Goal: Information Seeking & Learning: Learn about a topic

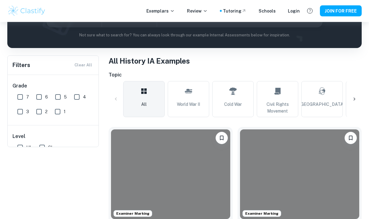
scroll to position [134, 0]
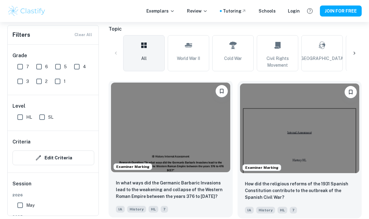
click at [209, 150] on img at bounding box center [170, 126] width 119 height 89
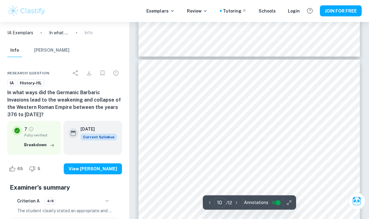
scroll to position [2878, 0]
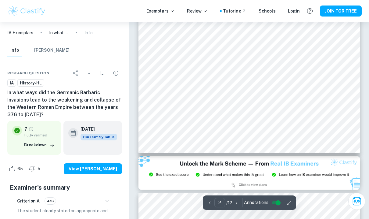
type input "3"
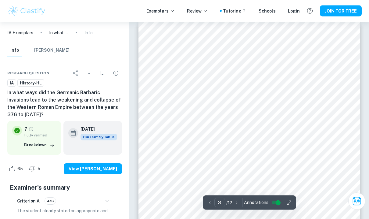
scroll to position [712, 0]
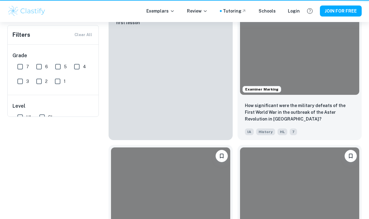
scroll to position [156, 0]
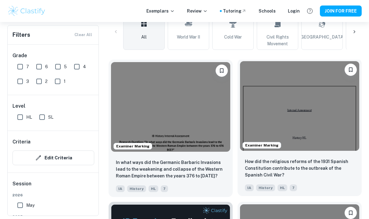
click at [297, 138] on img at bounding box center [299, 105] width 119 height 89
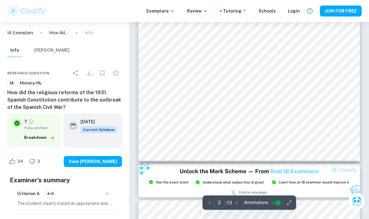
scroll to position [522, 0]
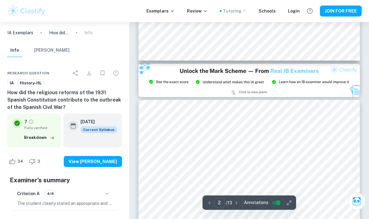
type input "3"
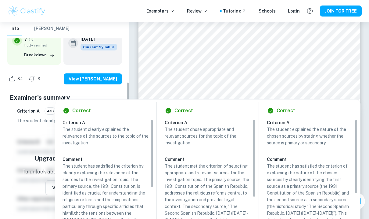
scroll to position [82, 0]
click at [61, 83] on div "View [PERSON_NAME]" at bounding box center [86, 79] width 74 height 11
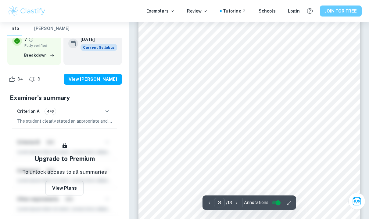
click at [347, 14] on button "JOIN FOR FREE" at bounding box center [341, 10] width 42 height 11
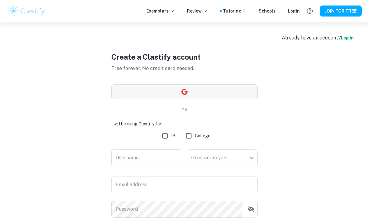
click at [133, 90] on button "button" at bounding box center [184, 91] width 147 height 15
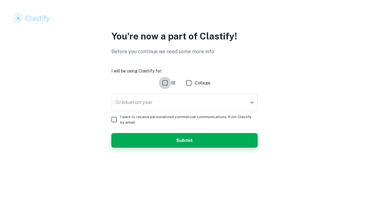
click at [169, 85] on input "IB" at bounding box center [165, 83] width 12 height 12
checkbox input "true"
click at [163, 100] on body "We value your privacy We use cookies to enhance your browsing experience, serve…" at bounding box center [184, 109] width 369 height 219
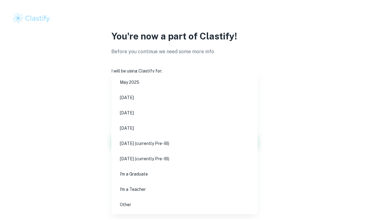
click at [138, 112] on li "May 2026" at bounding box center [185, 113] width 142 height 14
type input "M26"
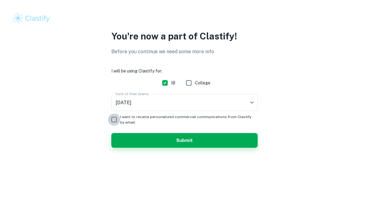
click at [114, 119] on input "I want to receive personalized commercial communications from Clastify by email." at bounding box center [114, 119] width 12 height 12
checkbox input "true"
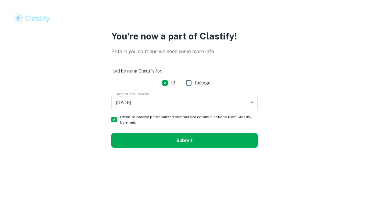
click at [161, 137] on button "Submit" at bounding box center [184, 140] width 147 height 15
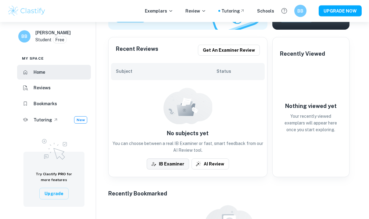
scroll to position [112, 0]
click at [357, 13] on button "UPGRADE NOW" at bounding box center [340, 10] width 43 height 11
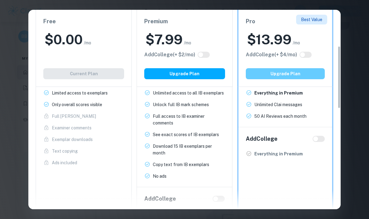
scroll to position [100, 0]
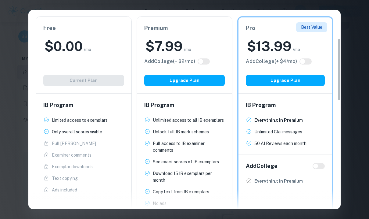
click at [357, 82] on div "Easily Ace Your IB Coursework & Crush College Essays. Get Clastify Premium Get …" at bounding box center [184, 109] width 369 height 219
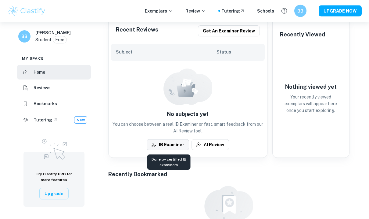
scroll to position [131, 0]
click at [206, 96] on div at bounding box center [188, 86] width 49 height 37
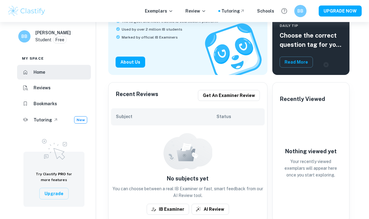
scroll to position [0, 0]
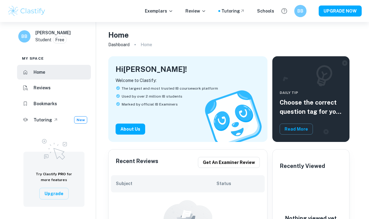
click at [41, 91] on h6 "Reviews" at bounding box center [42, 87] width 17 height 7
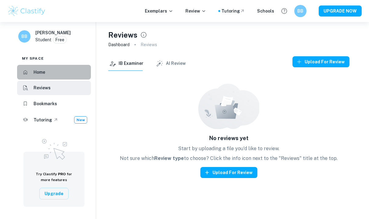
click at [51, 79] on li "Home" at bounding box center [54, 72] width 74 height 15
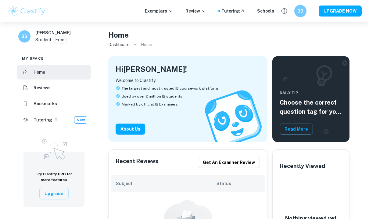
click at [168, 14] on div "Exemplars Review Tutoring Schools BB UPGRADE NOW" at bounding box center [184, 11] width 369 height 12
click at [168, 13] on p "Exemplars" at bounding box center [159, 11] width 28 height 7
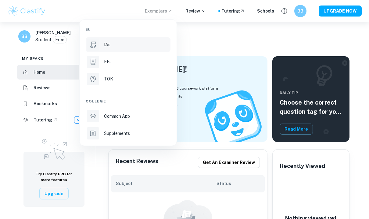
click at [125, 43] on div "IAs" at bounding box center [136, 44] width 65 height 7
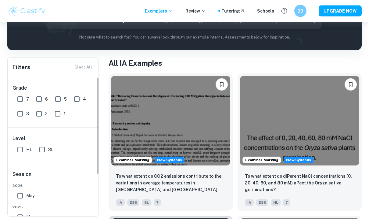
scroll to position [87, 0]
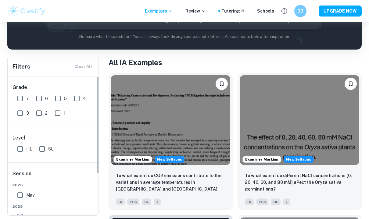
click at [22, 99] on input "7" at bounding box center [20, 98] width 12 height 12
checkbox input "true"
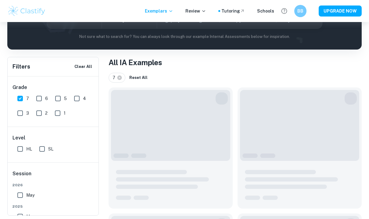
click at [22, 147] on input "HL" at bounding box center [20, 149] width 12 height 12
checkbox input "true"
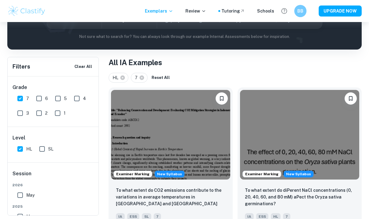
scroll to position [60, 0]
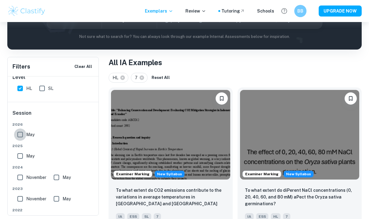
click at [20, 133] on input "May" at bounding box center [20, 134] width 12 height 12
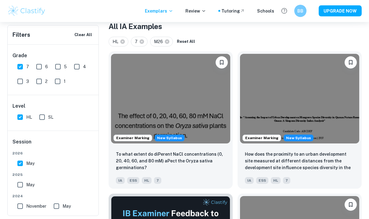
scroll to position [123, 0]
click at [22, 165] on input "May" at bounding box center [20, 163] width 12 height 12
checkbox input "false"
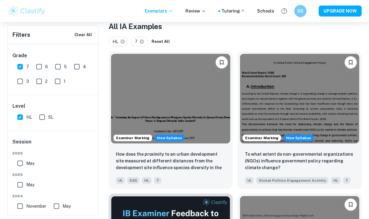
click at [22, 185] on input "May" at bounding box center [20, 184] width 12 height 12
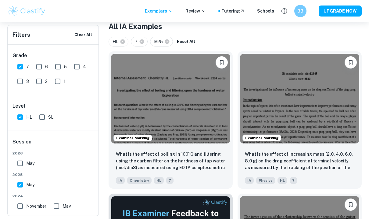
click at [22, 185] on input "May" at bounding box center [20, 184] width 12 height 12
checkbox input "false"
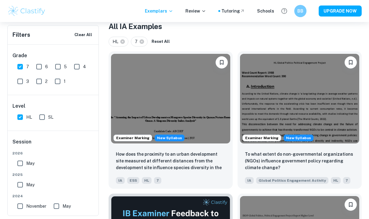
click at [21, 164] on input "May" at bounding box center [20, 163] width 12 height 12
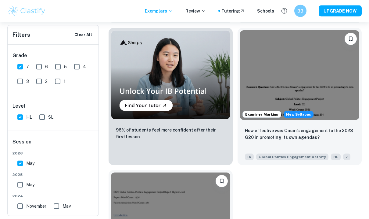
scroll to position [573, 0]
click at [19, 167] on input "May" at bounding box center [20, 163] width 12 height 12
checkbox input "false"
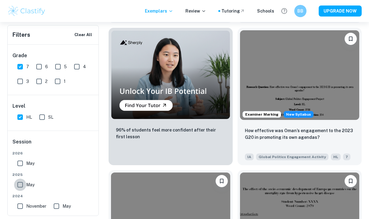
click at [20, 188] on input "May" at bounding box center [20, 184] width 12 height 12
checkbox input "true"
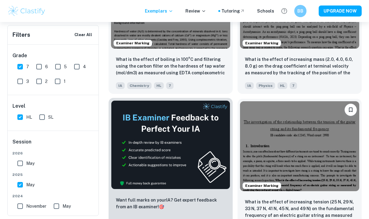
scroll to position [212, 0]
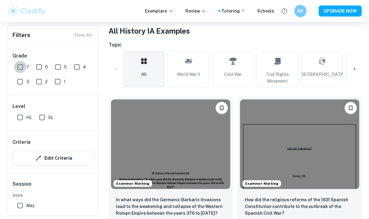
click at [20, 71] on input "7" at bounding box center [20, 67] width 12 height 12
checkbox input "true"
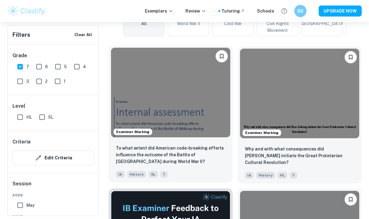
scroll to position [185, 0]
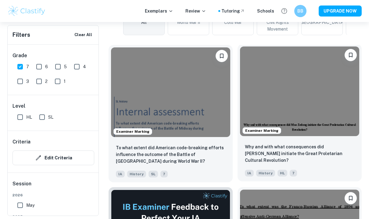
click at [319, 87] on img at bounding box center [299, 90] width 119 height 89
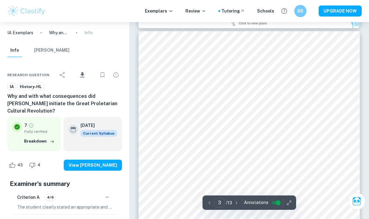
scroll to position [619, 0]
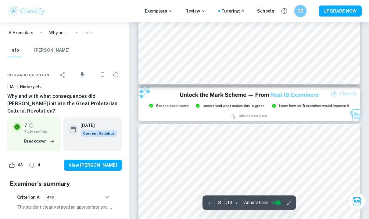
type input "2"
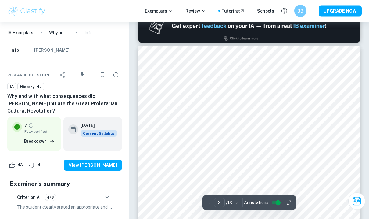
scroll to position [309, 0]
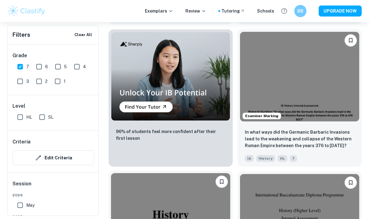
scroll to position [716, 0]
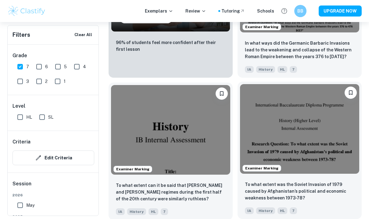
click at [299, 150] on img at bounding box center [299, 128] width 119 height 89
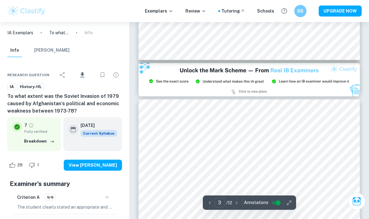
scroll to position [630, 0]
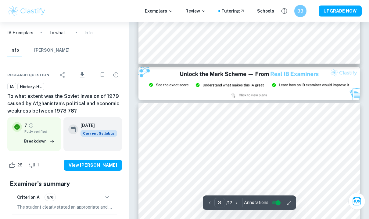
type input "2"
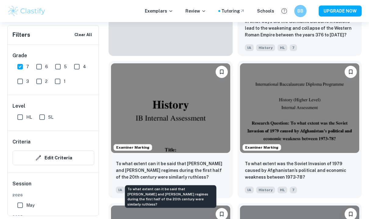
scroll to position [860, 0]
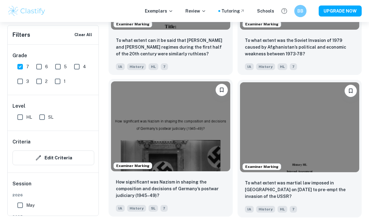
click at [172, 114] on img at bounding box center [170, 125] width 119 height 89
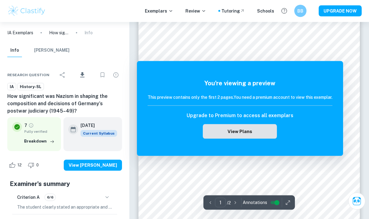
scroll to position [64, 0]
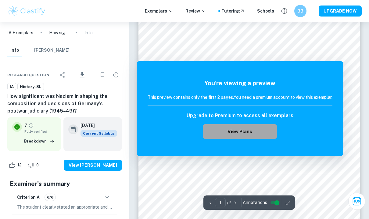
click at [234, 133] on button "View Plans" at bounding box center [240, 131] width 74 height 15
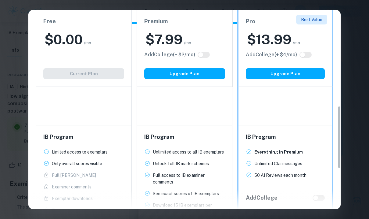
scroll to position [13, 0]
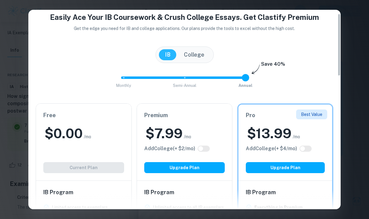
click at [301, 163] on button "Upgrade Plan" at bounding box center [285, 167] width 79 height 11
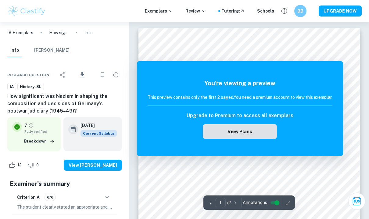
click at [238, 139] on button "View Plans" at bounding box center [240, 131] width 74 height 15
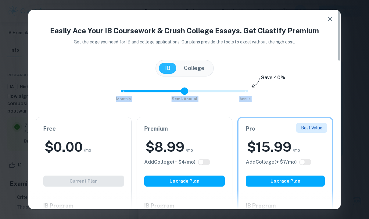
type input "0"
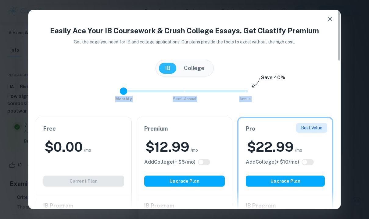
drag, startPoint x: 244, startPoint y: 89, endPoint x: 112, endPoint y: 93, distance: 131.3
click at [112, 93] on div "Monthly Semi-Annual Annual Save 40%" at bounding box center [185, 94] width 298 height 21
click at [329, 19] on icon "button" at bounding box center [330, 18] width 7 height 7
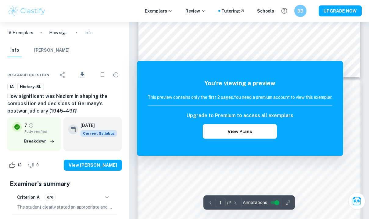
scroll to position [353, 0]
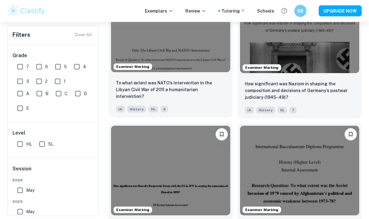
scroll to position [1229, 0]
click at [166, 64] on img at bounding box center [170, 27] width 119 height 89
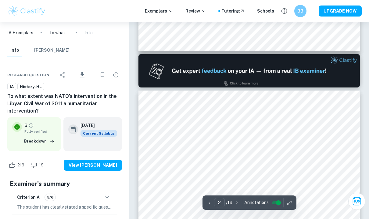
scroll to position [299, 0]
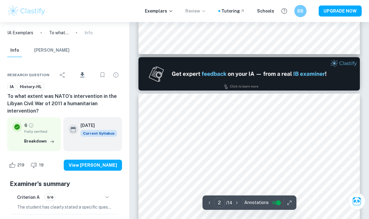
type input "1"
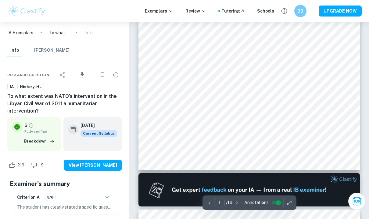
scroll to position [151, 0]
